Goal: Task Accomplishment & Management: Use online tool/utility

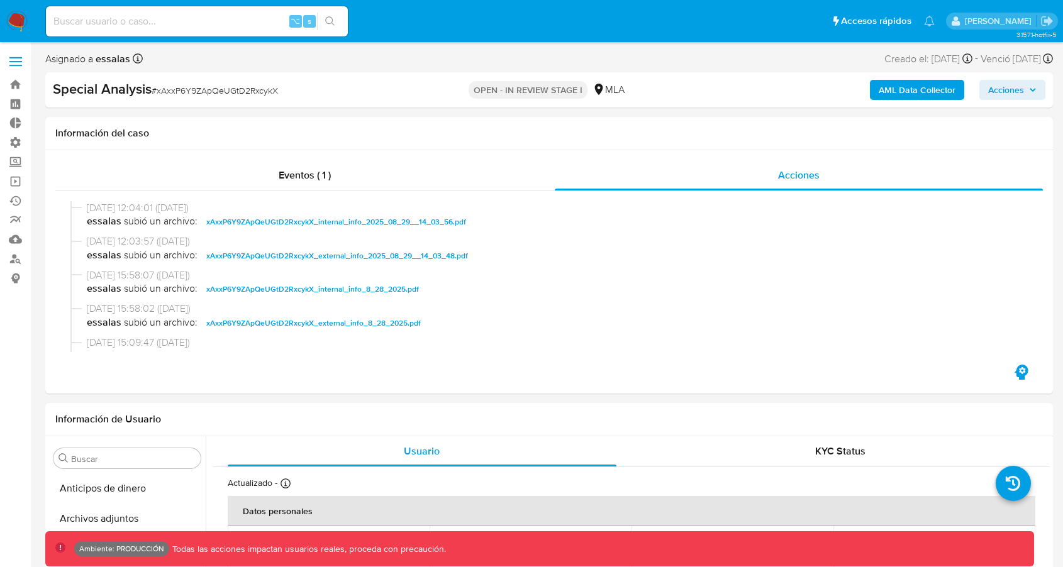
select select "10"
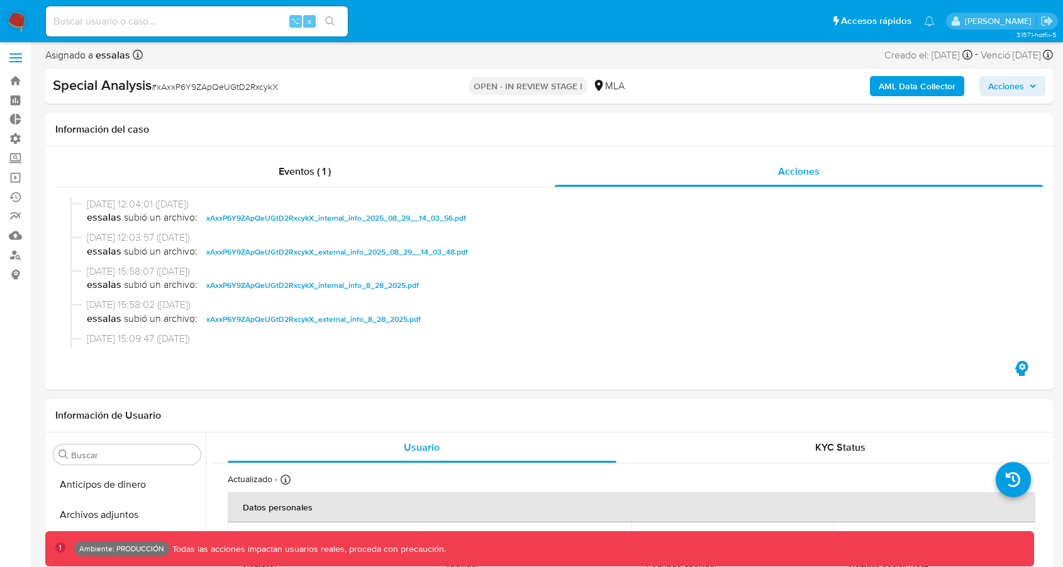
scroll to position [592, 0]
click at [238, 35] on div "⌥ s" at bounding box center [197, 21] width 302 height 30
click at [238, 25] on input at bounding box center [197, 21] width 302 height 16
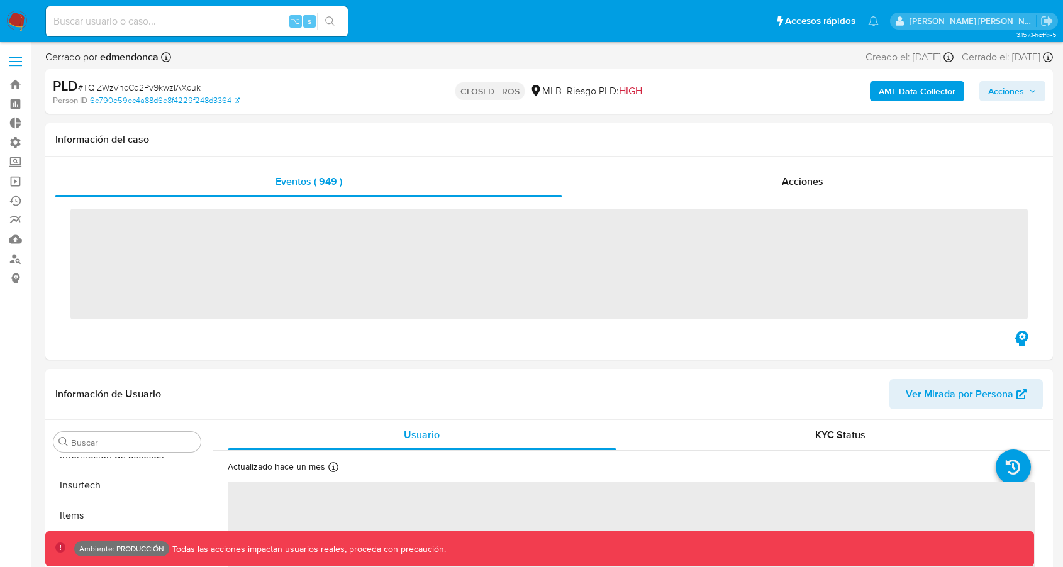
scroll to position [562, 0]
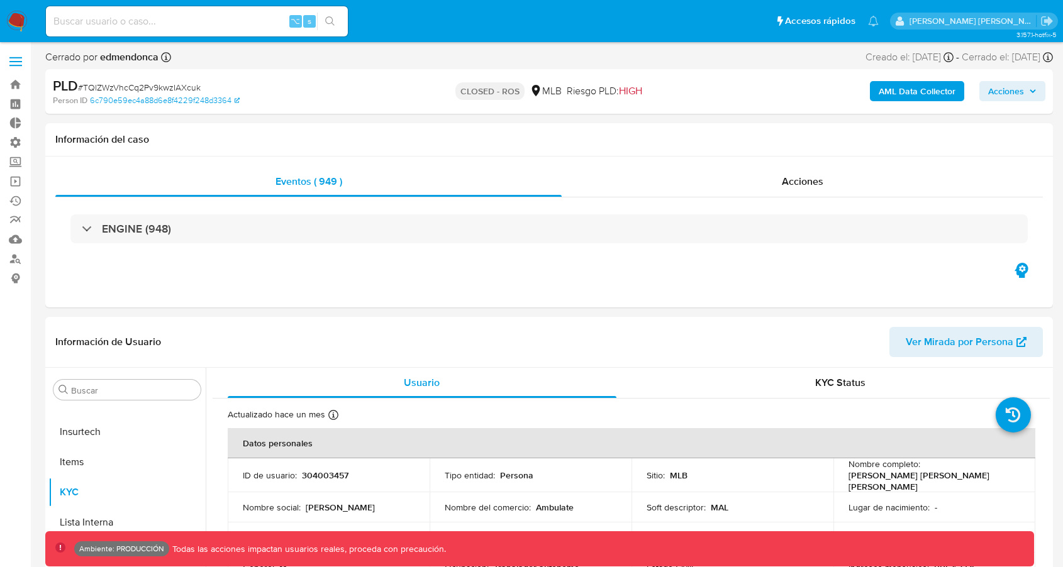
select select "10"
click at [479, 281] on div "Eventos ( 949 ) Acciones ENGINE (948)" at bounding box center [548, 232] width 1007 height 151
click at [479, 256] on div "ENGINE (948)" at bounding box center [548, 228] width 987 height 63
click at [479, 244] on div "ENGINE (948)" at bounding box center [548, 228] width 987 height 63
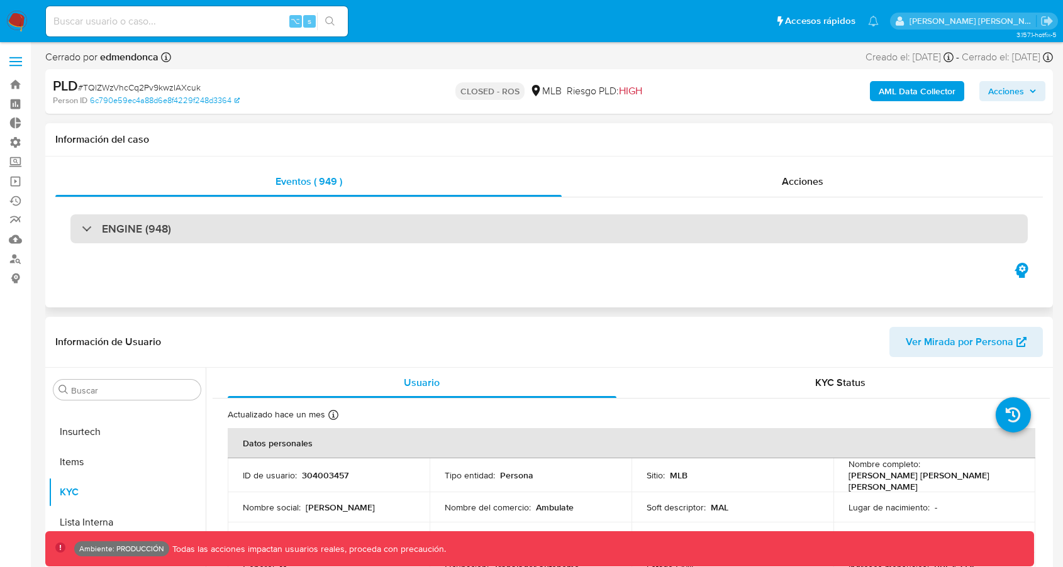
click at [479, 221] on div "ENGINE (948)" at bounding box center [548, 228] width 957 height 29
